Goal: Register for event/course

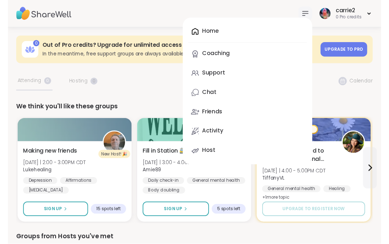
scroll to position [10, 0]
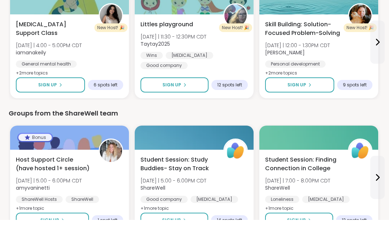
scroll to position [832, 0]
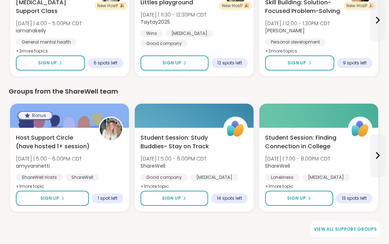
click at [332, 229] on span "View all support groups" at bounding box center [345, 229] width 63 height 6
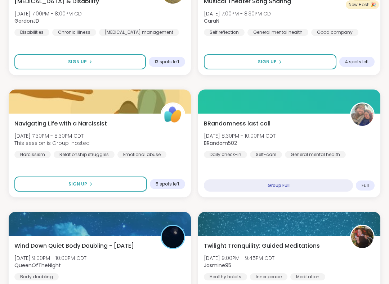
scroll to position [1388, 0]
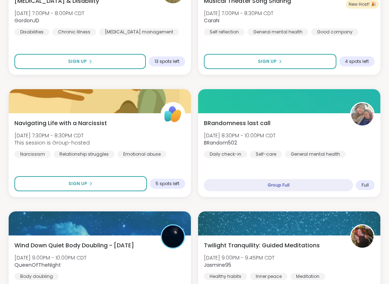
click at [171, 183] on span "5 spots left" at bounding box center [168, 184] width 24 height 6
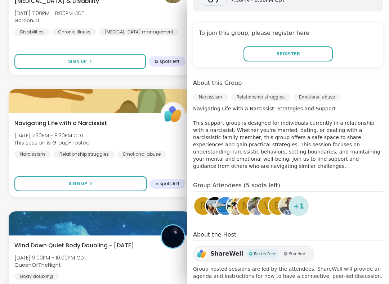
scroll to position [142, 0]
click at [26, 74] on div "[MEDICAL_DATA] & Disability [DATE] 7:00PM - 8:00PM CDT GordonJD Disabilities Ch…" at bounding box center [100, 33] width 182 height 84
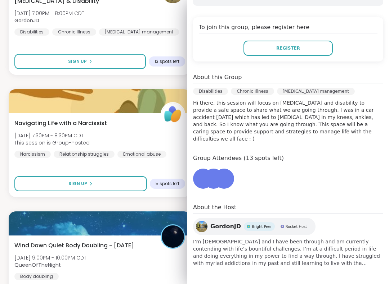
scroll to position [127, 0]
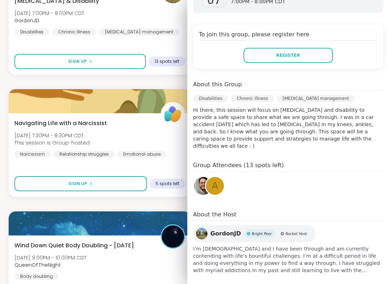
click at [17, 115] on div "Navigating Life with a Narcissist [DATE] 7:30PM - 8:30PM CDT This session is Gr…" at bounding box center [100, 155] width 182 height 84
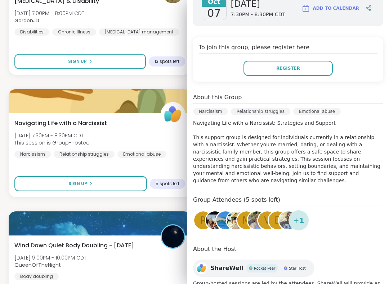
click at [161, 10] on div "[MEDICAL_DATA] & Disability [DATE] 7:00PM - 8:00PM CDT GordonJD Disabilities Ch…" at bounding box center [99, 16] width 171 height 39
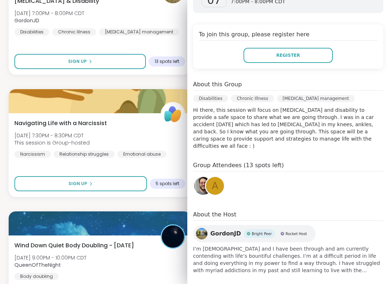
click at [162, 14] on div "[MEDICAL_DATA] & Disability [DATE] 7:00PM - 8:00PM CDT GordonJD Disabilities Ch…" at bounding box center [99, 16] width 171 height 39
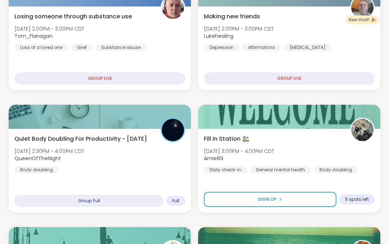
scroll to position [262, 0]
